Goal: Information Seeking & Learning: Understand process/instructions

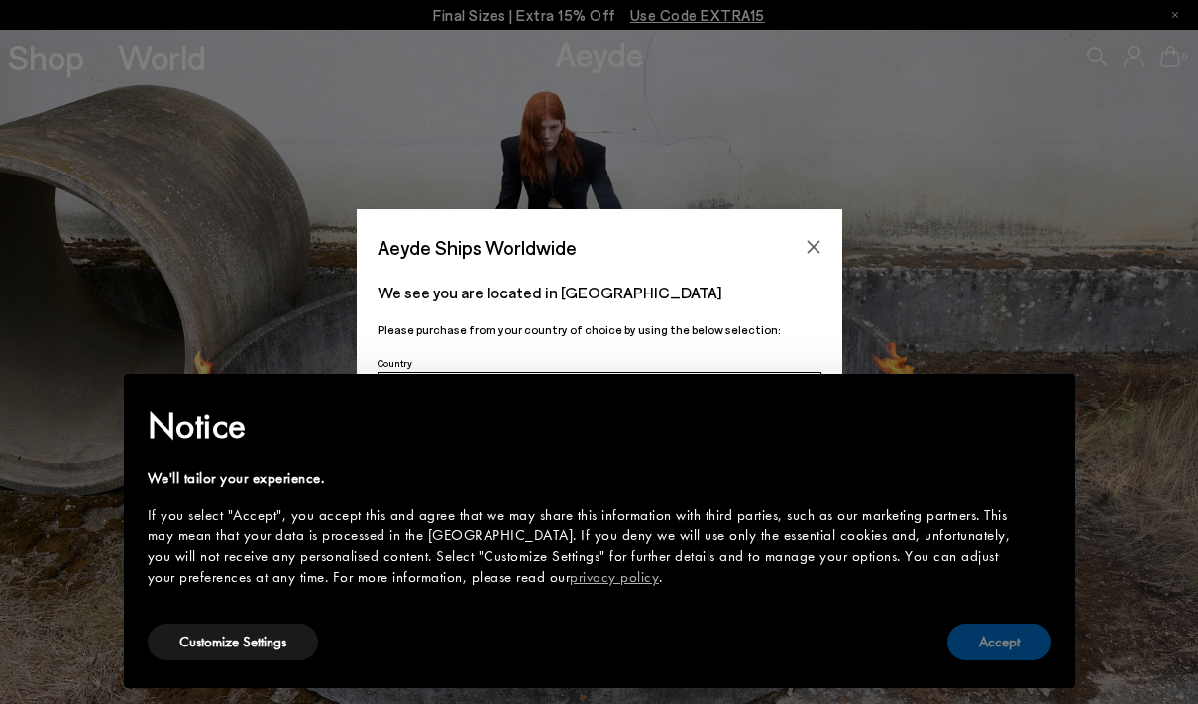
click at [1005, 644] on button "Accept" at bounding box center [999, 641] width 104 height 37
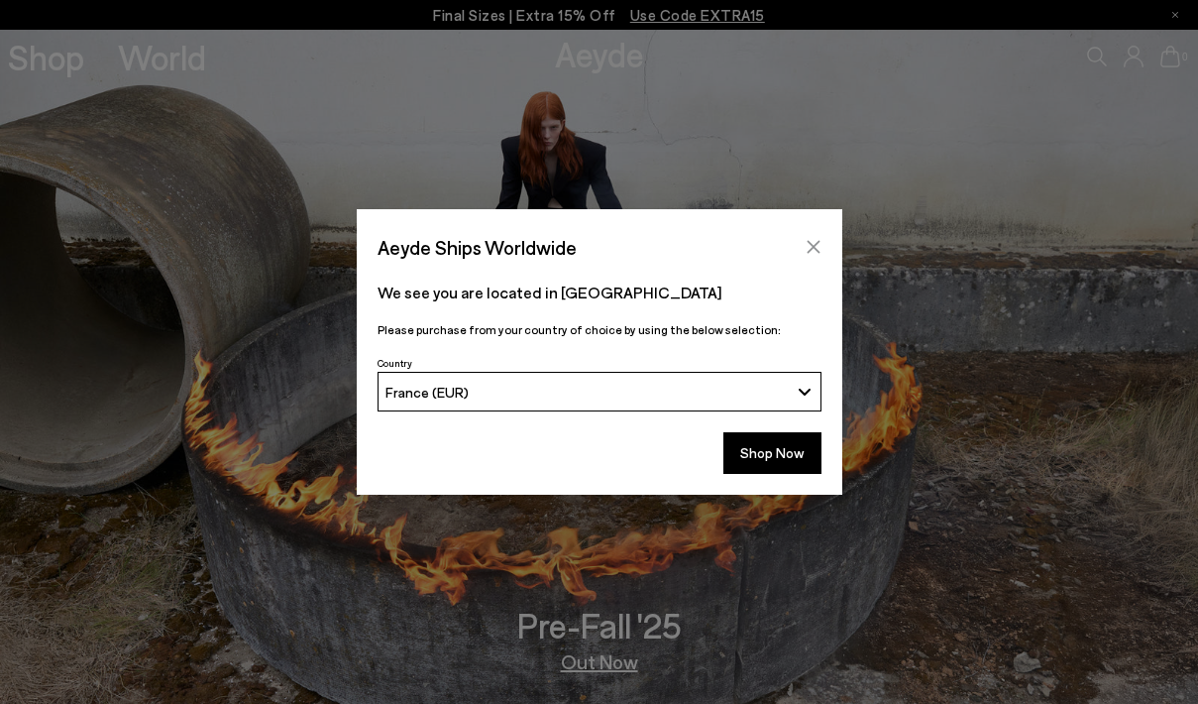
click at [807, 249] on icon "Close" at bounding box center [814, 247] width 16 height 16
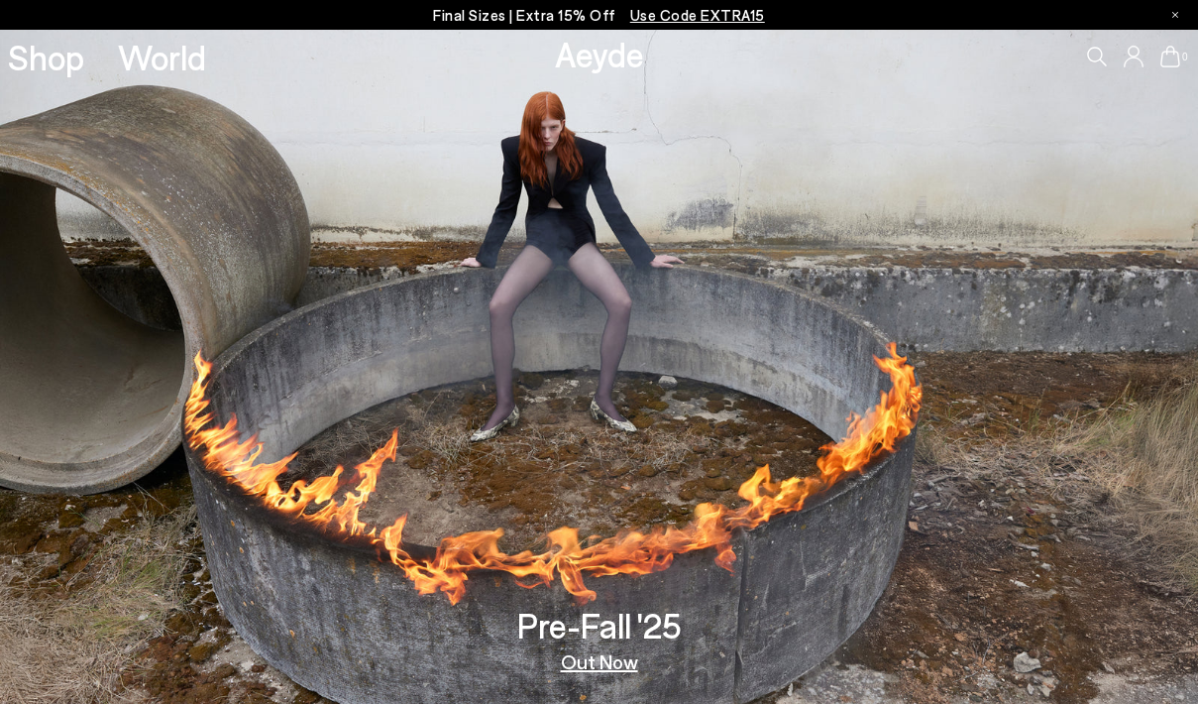
click at [1138, 61] on icon at bounding box center [1134, 57] width 20 height 22
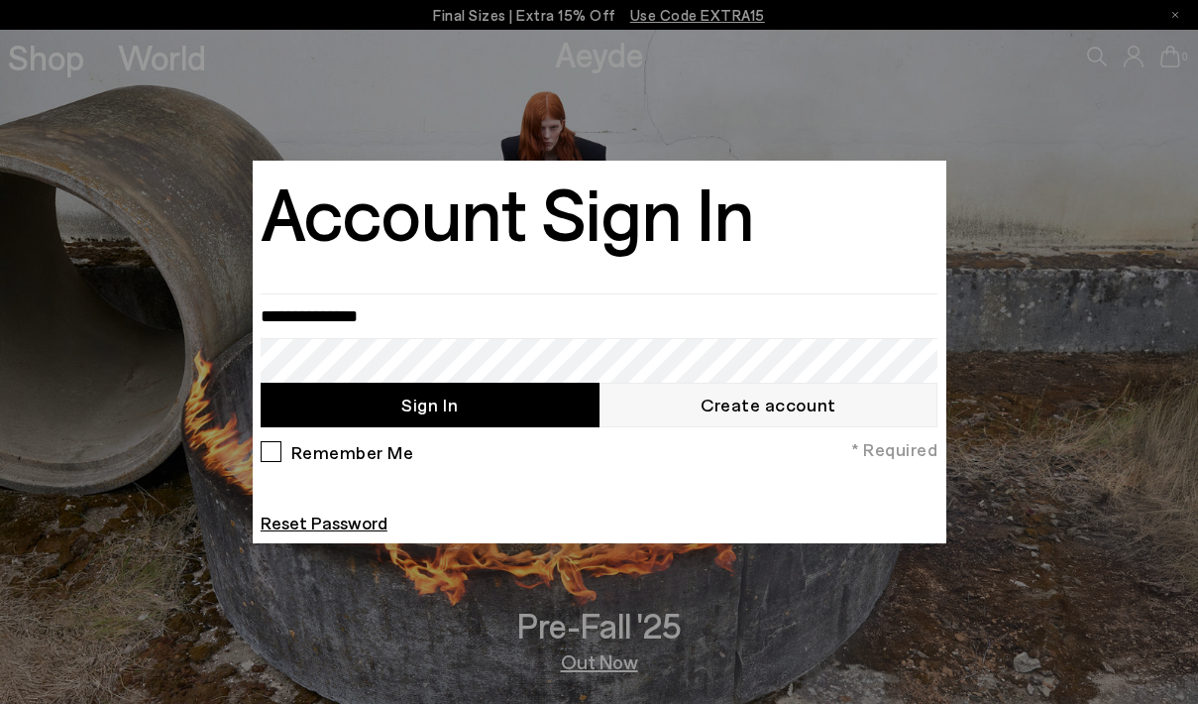
click at [1041, 182] on div at bounding box center [599, 352] width 1198 height 704
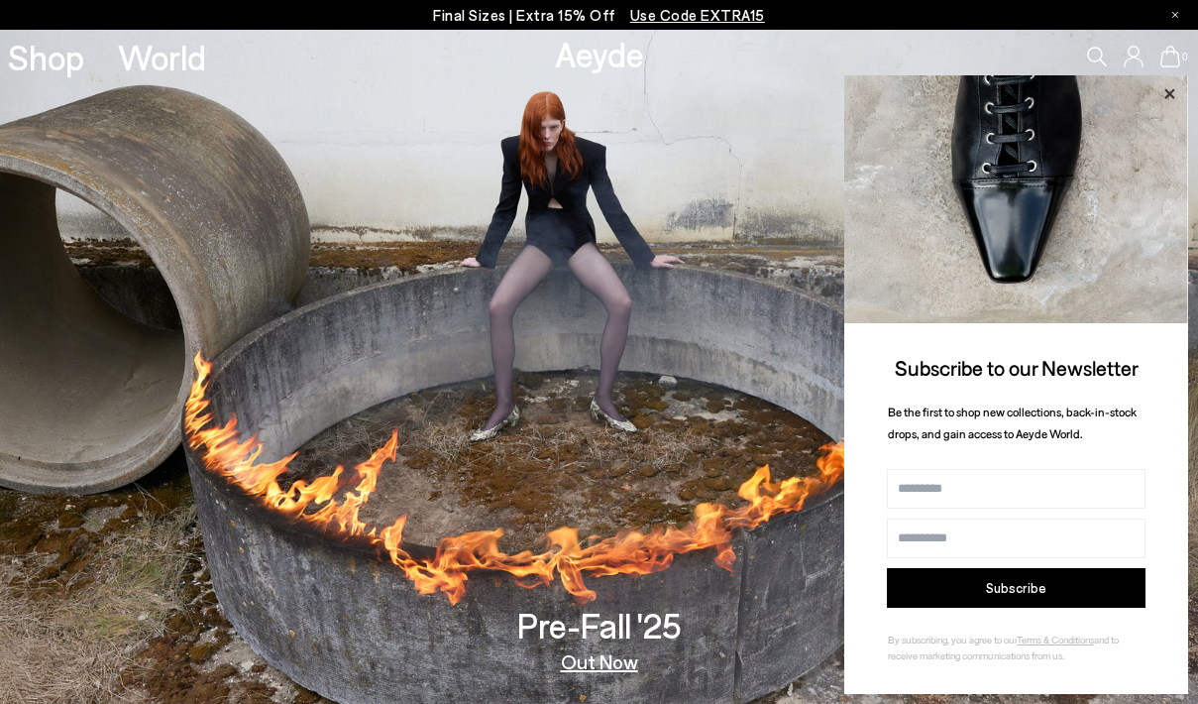
click at [1173, 92] on icon at bounding box center [1170, 94] width 26 height 26
click at [1163, 90] on icon at bounding box center [1170, 94] width 26 height 26
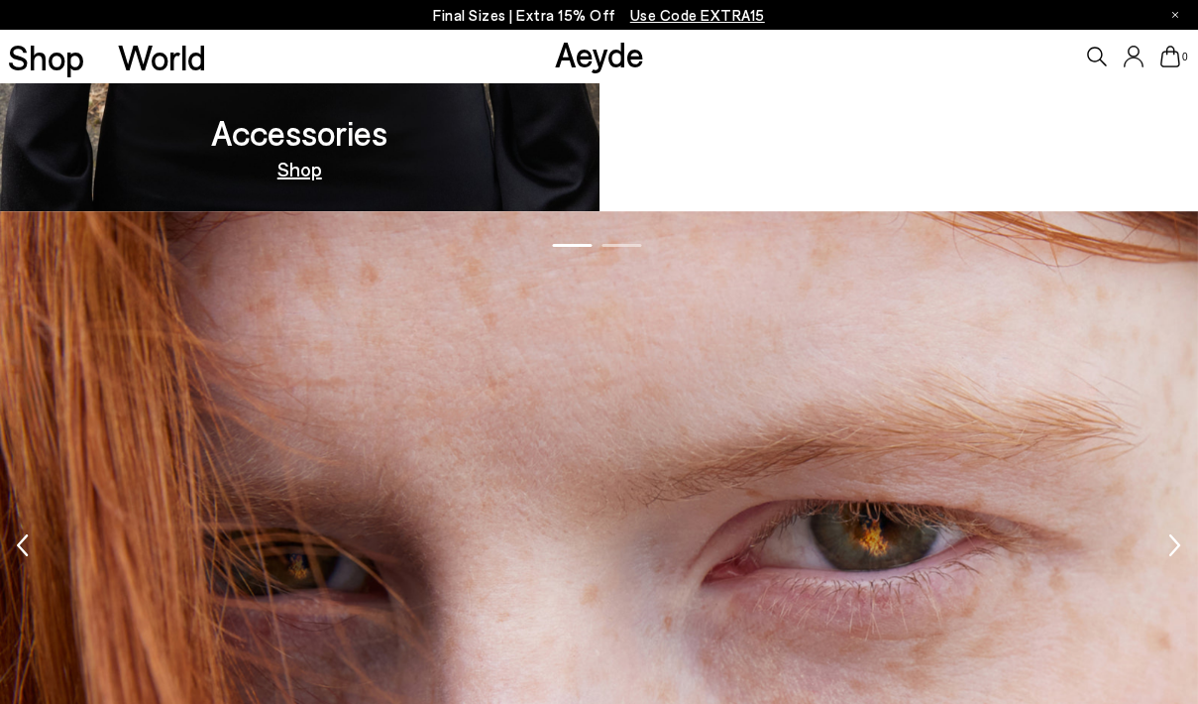
scroll to position [2948, 0]
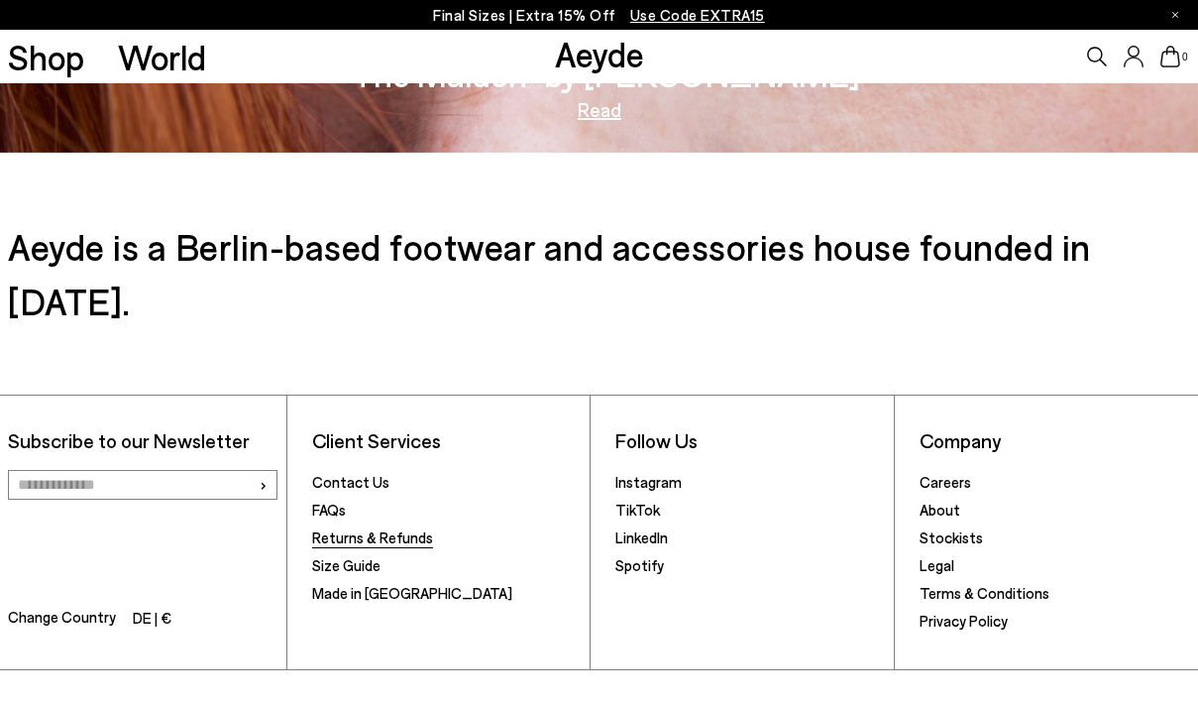
click at [410, 528] on link "Returns & Refunds" at bounding box center [372, 537] width 121 height 18
